Goal: Find specific page/section: Find specific page/section

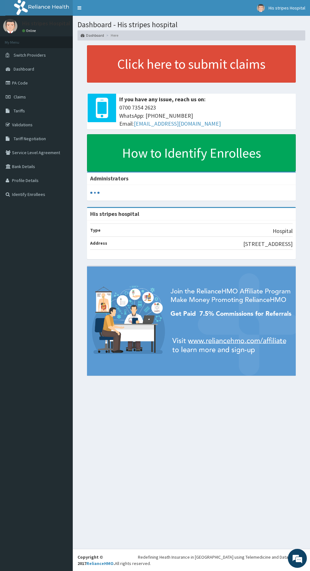
click at [29, 129] on link "Validations" at bounding box center [36, 125] width 73 height 14
click at [29, 128] on link "Validations" at bounding box center [36, 125] width 73 height 14
